Goal: Transaction & Acquisition: Purchase product/service

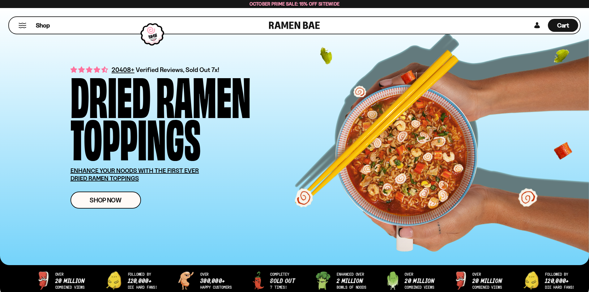
click at [22, 28] on button "Mobile Menu Trigger" at bounding box center [22, 25] width 8 height 5
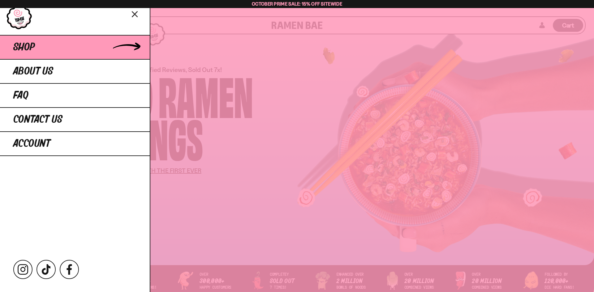
click at [132, 46] on link "Shop" at bounding box center [75, 47] width 150 height 24
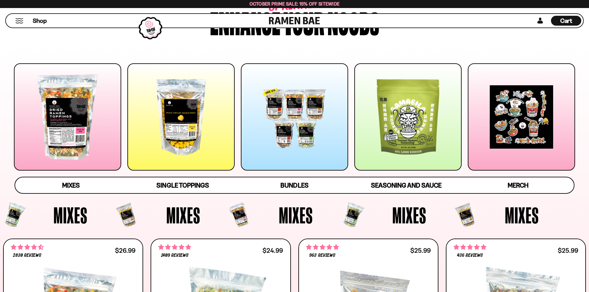
click at [293, 131] on div at bounding box center [294, 116] width 107 height 107
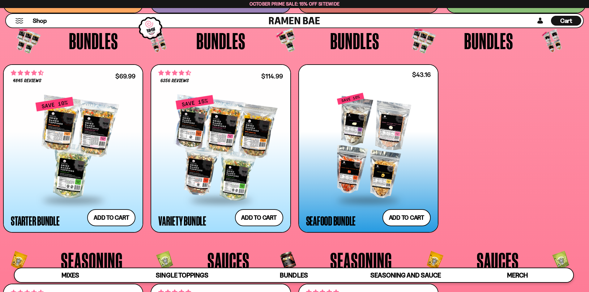
scroll to position [1552, 0]
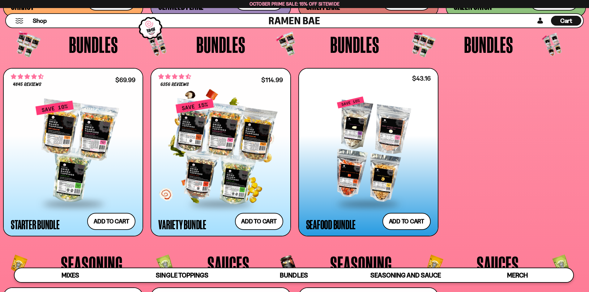
click at [260, 133] on div at bounding box center [220, 151] width 125 height 103
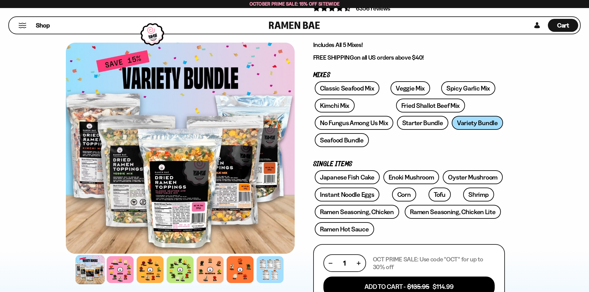
scroll to position [62, 0]
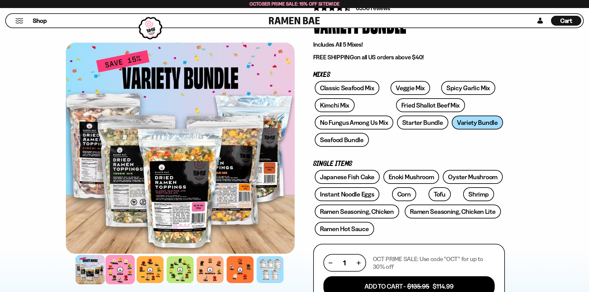
click at [126, 268] on div at bounding box center [119, 269] width 29 height 29
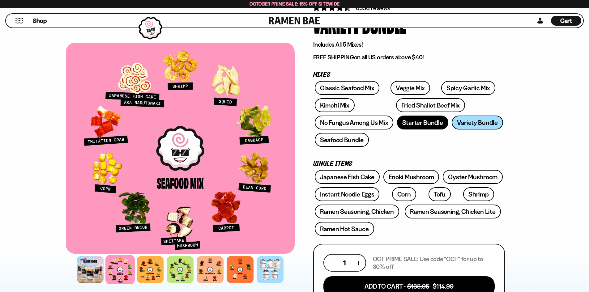
click at [409, 121] on link "Starter Bundle" at bounding box center [422, 123] width 51 height 14
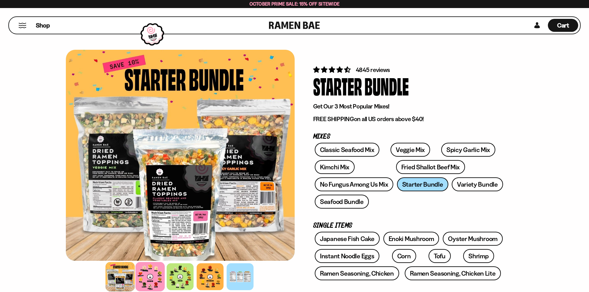
click at [156, 267] on div at bounding box center [149, 276] width 29 height 29
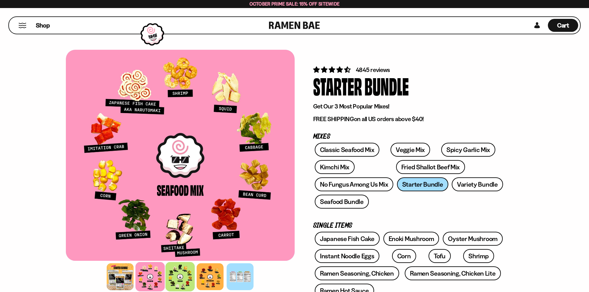
click at [174, 271] on div at bounding box center [179, 276] width 29 height 29
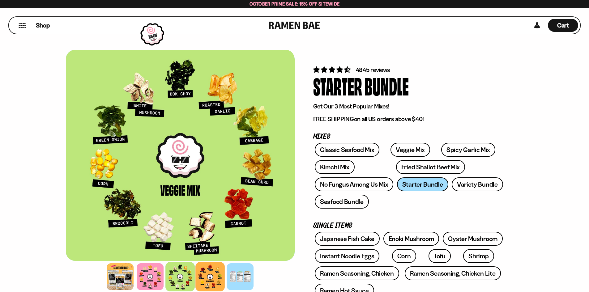
click at [201, 277] on div at bounding box center [209, 276] width 29 height 29
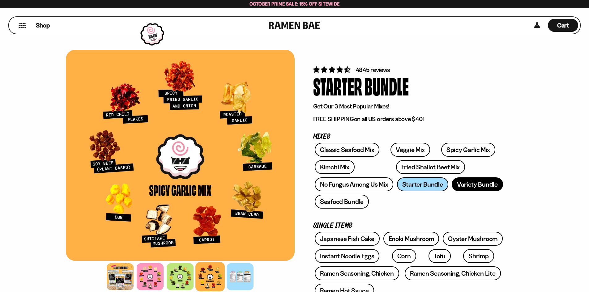
click at [478, 187] on link "Variety Bundle" at bounding box center [477, 184] width 51 height 14
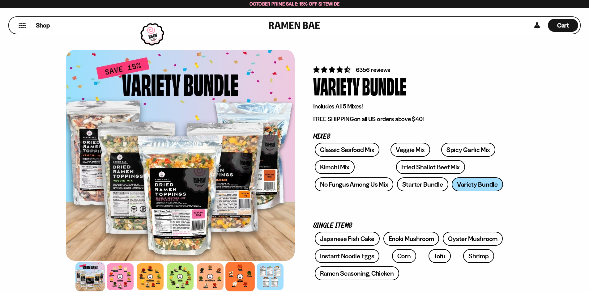
click at [245, 273] on div at bounding box center [239, 276] width 29 height 29
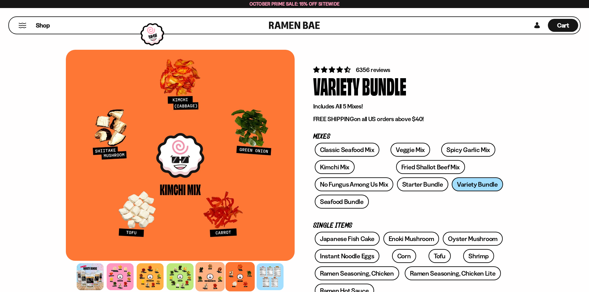
click at [221, 273] on div at bounding box center [209, 276] width 29 height 29
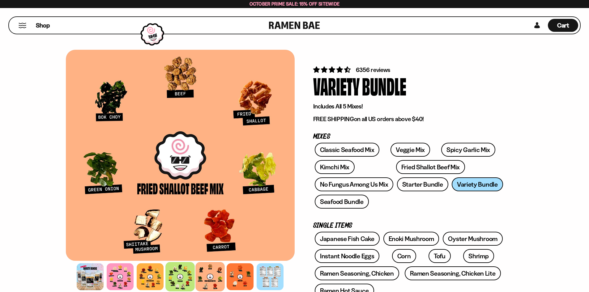
click at [189, 270] on div at bounding box center [179, 276] width 29 height 29
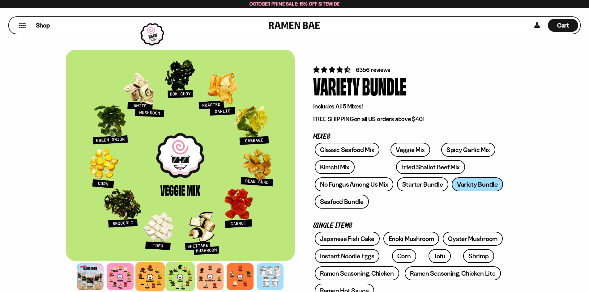
click at [154, 273] on div at bounding box center [149, 276] width 29 height 29
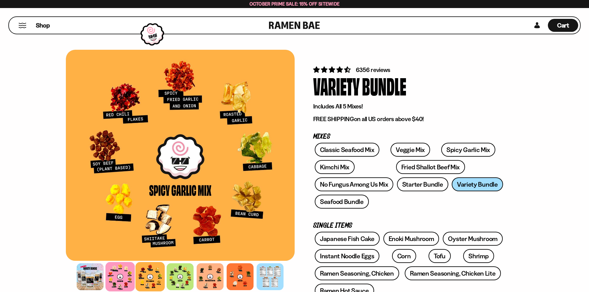
click at [116, 266] on div at bounding box center [119, 276] width 29 height 29
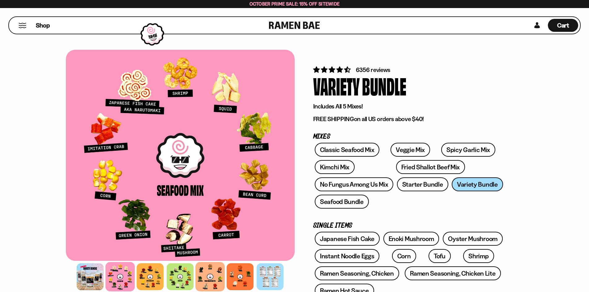
click at [211, 277] on div at bounding box center [209, 276] width 29 height 29
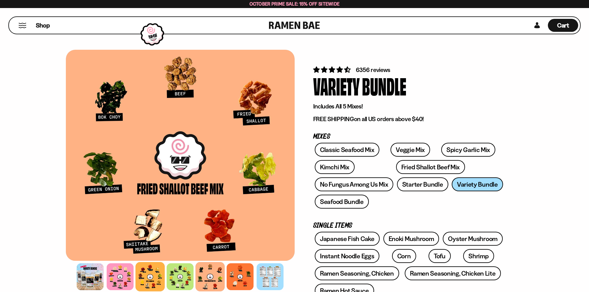
click at [159, 271] on div at bounding box center [149, 276] width 29 height 29
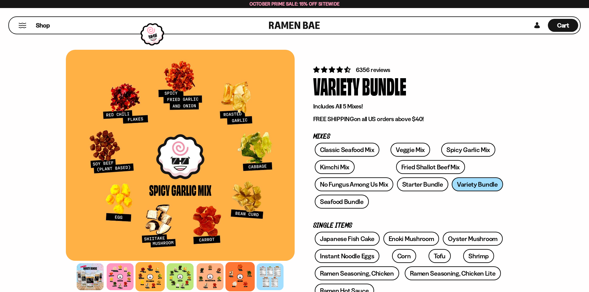
click at [231, 275] on div at bounding box center [239, 276] width 29 height 29
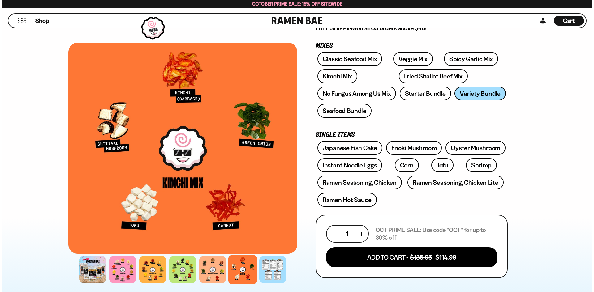
scroll to position [155, 0]
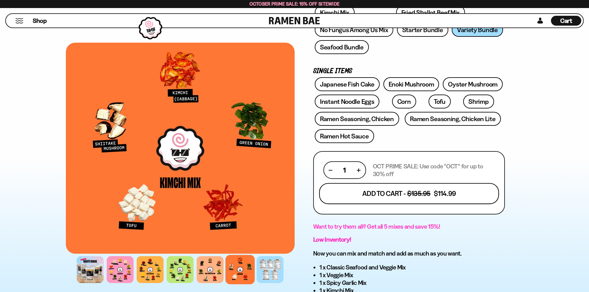
click at [413, 194] on button "Add To Cart - $135.95 $114.99" at bounding box center [409, 193] width 180 height 21
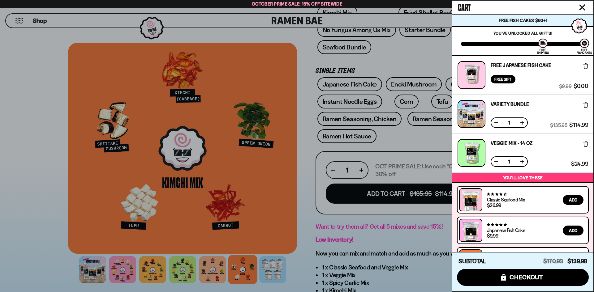
click at [586, 144] on icon at bounding box center [585, 144] width 5 height 6
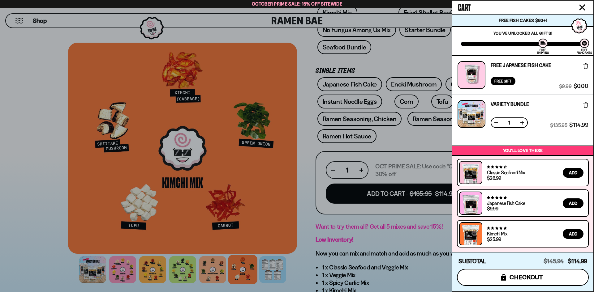
click at [534, 277] on span "checkout" at bounding box center [526, 277] width 34 height 7
